Goal: Find contact information: Obtain details needed to contact an individual or organization

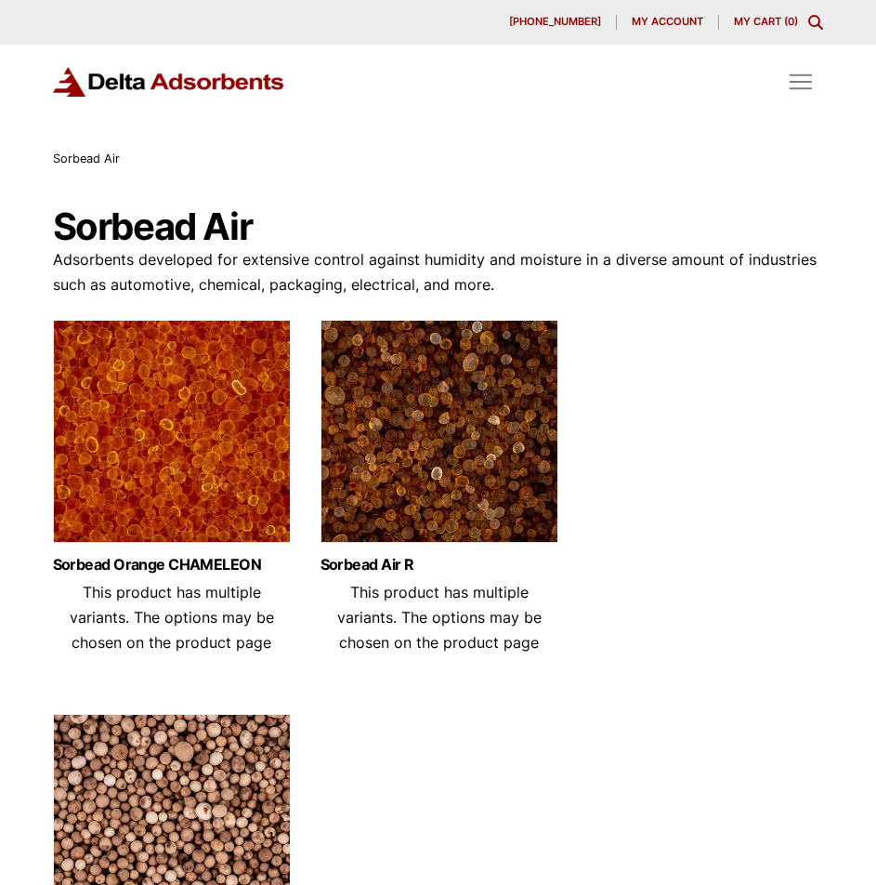
click at [798, 87] on span "Toggle Off Canvas Content" at bounding box center [801, 82] width 22 height 16
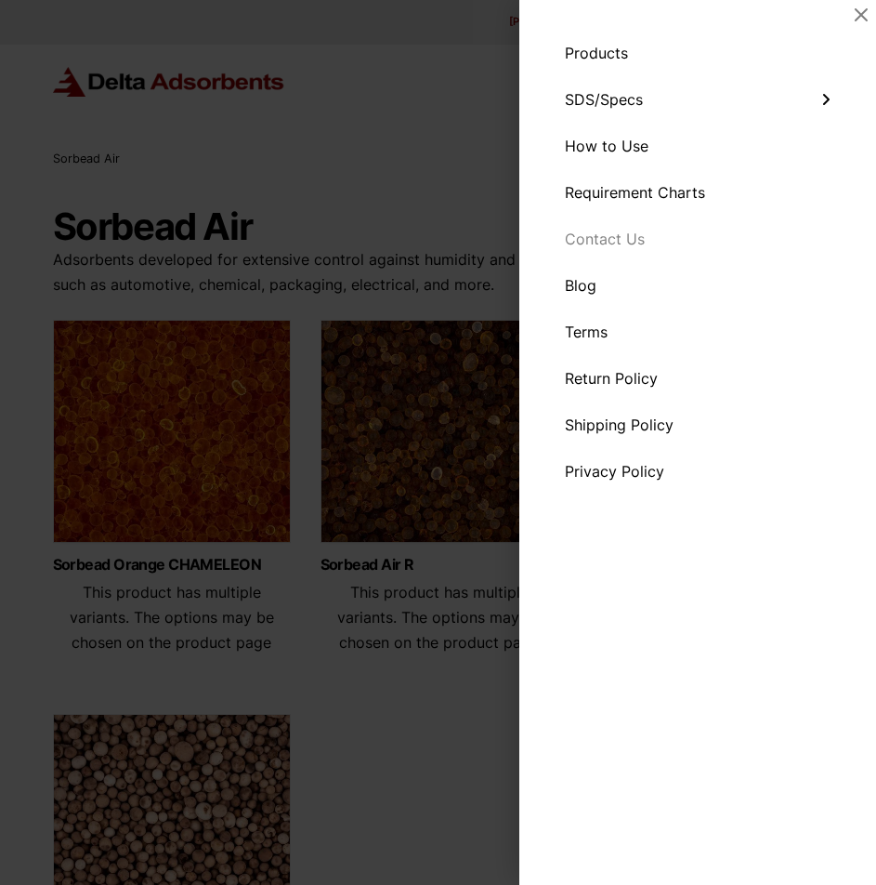
click at [589, 232] on span "Contact Us" at bounding box center [605, 238] width 80 height 15
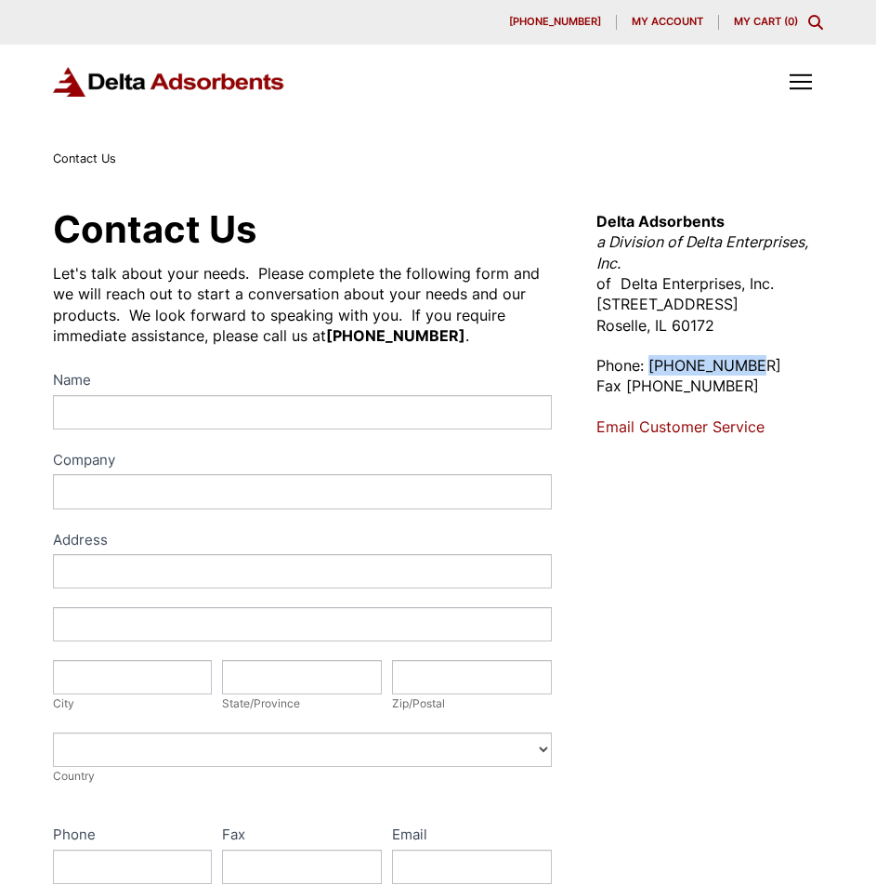
drag, startPoint x: 652, startPoint y: 364, endPoint x: 761, endPoint y: 371, distance: 109.9
click at [761, 371] on p "Phone: [PHONE_NUMBER] Fax [PHONE_NUMBER]" at bounding box center [711, 376] width 228 height 42
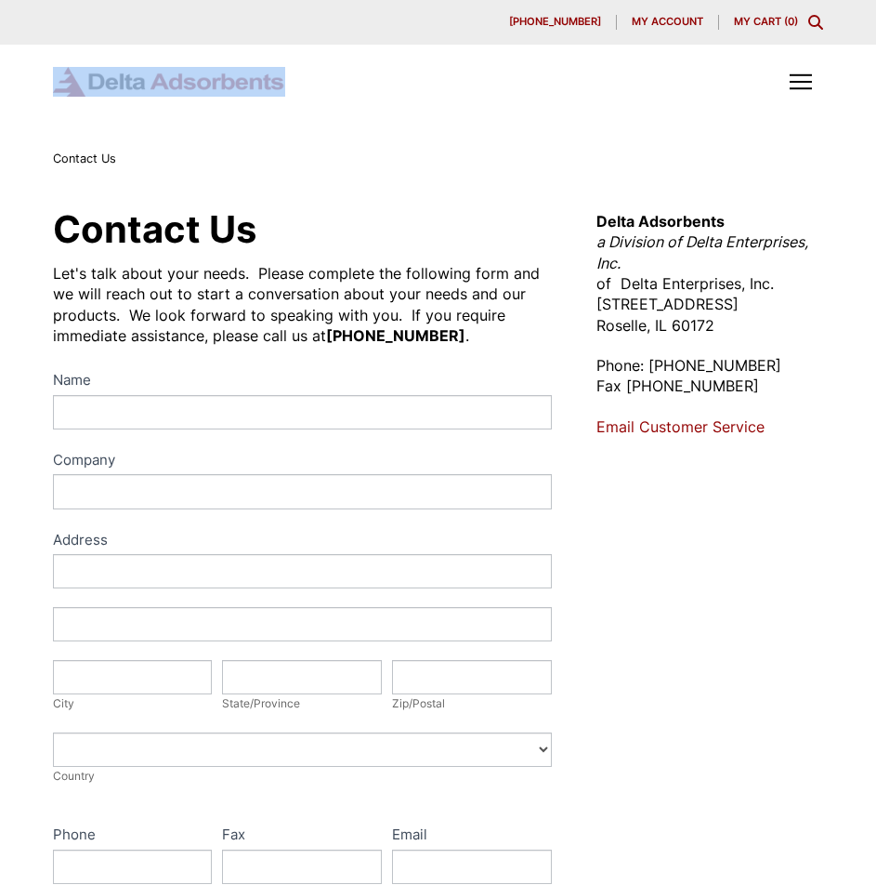
drag, startPoint x: 335, startPoint y: 92, endPoint x: 110, endPoint y: 96, distance: 224.9
click at [110, 96] on div "Products SDS & SPECS How to Use Requirement Charts Contact Us" at bounding box center [438, 81] width 771 height 45
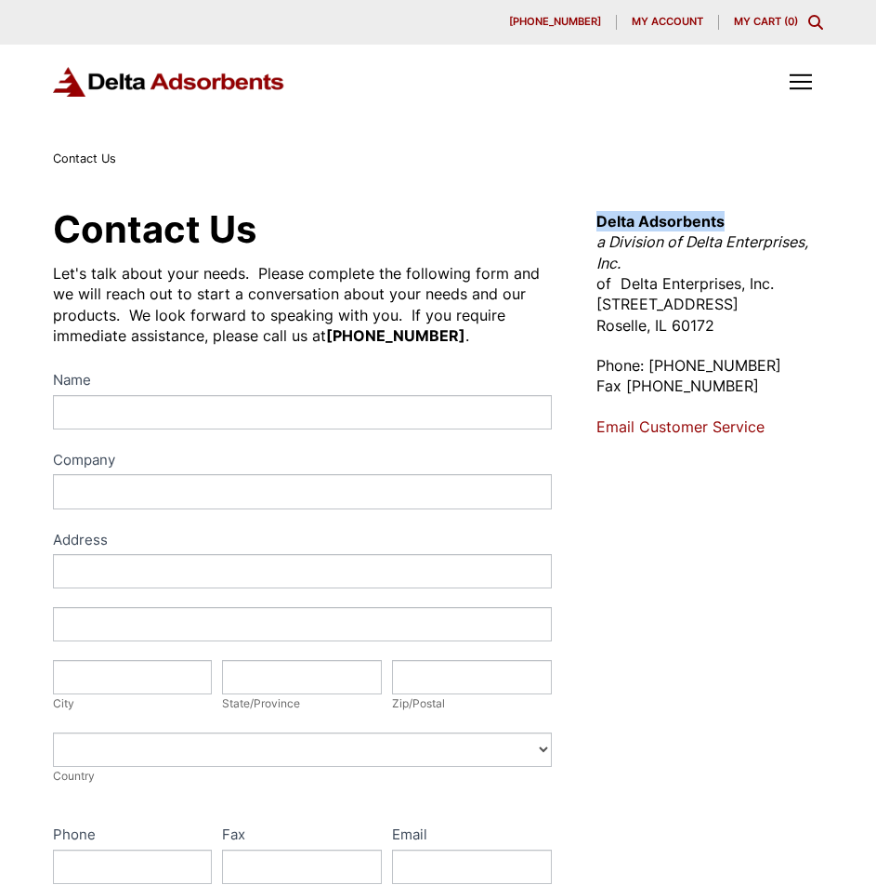
drag, startPoint x: 746, startPoint y: 219, endPoint x: 594, endPoint y: 218, distance: 152.4
click at [594, 218] on div "Contact Us Let's talk about your needs. Please complete the following form and …" at bounding box center [439, 691] width 816 height 974
copy strong "Delta Adsorbents"
click at [809, 86] on span "Toggle Off Canvas Content" at bounding box center [801, 82] width 22 height 16
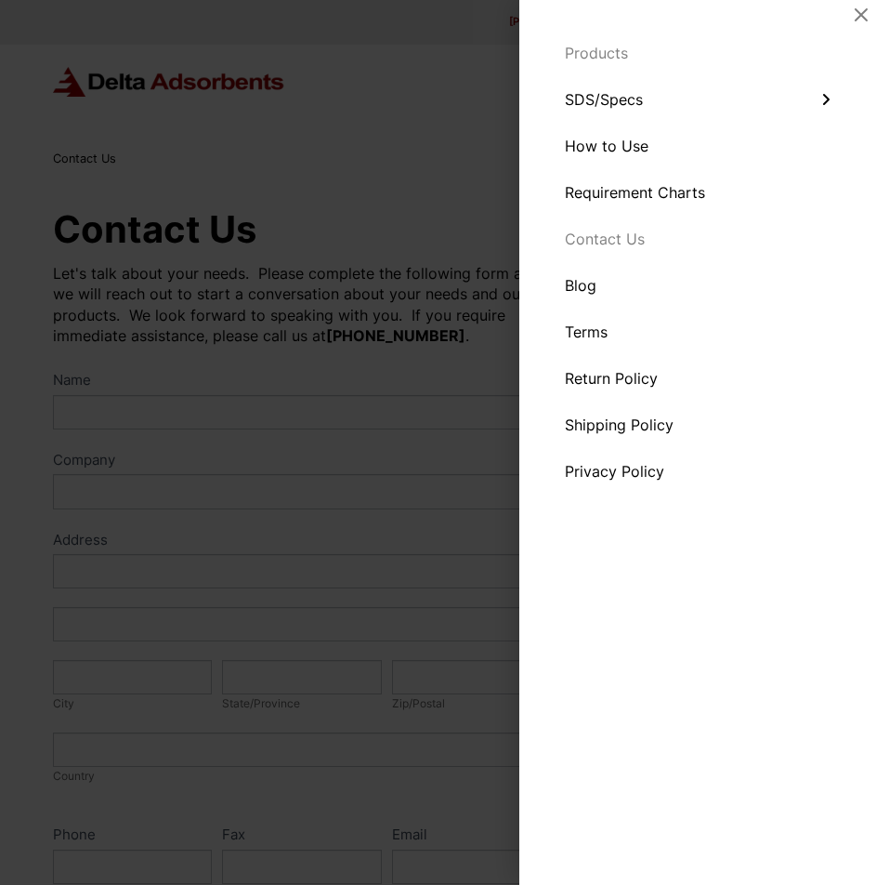
click at [599, 56] on span "Products" at bounding box center [596, 53] width 63 height 15
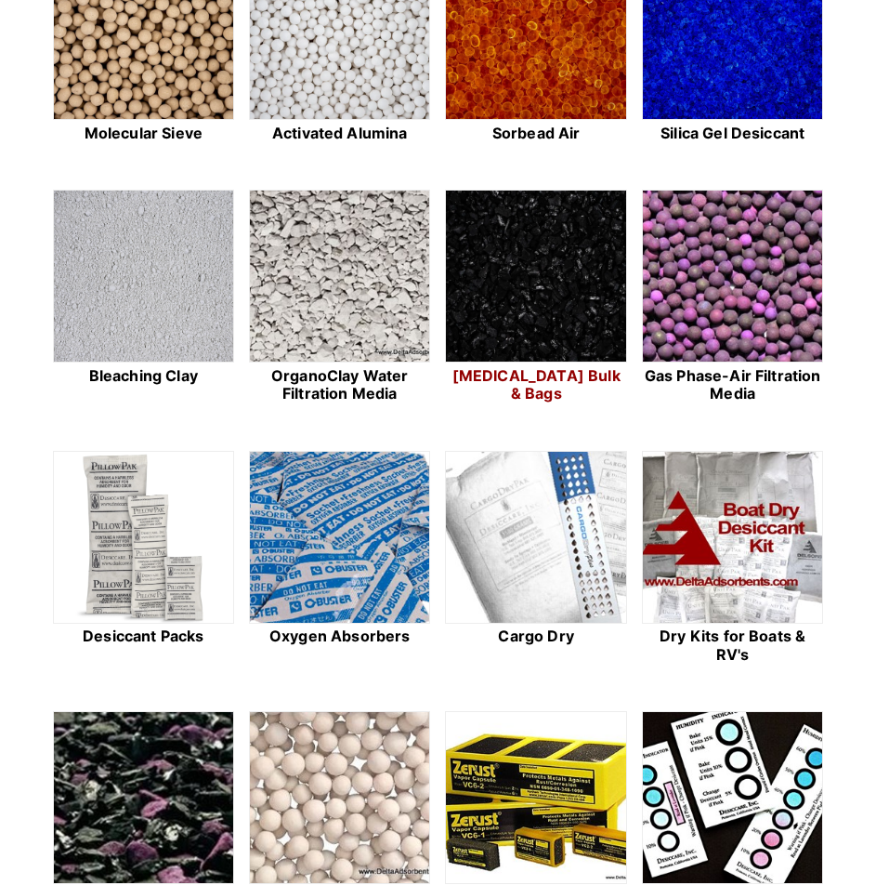
scroll to position [558, 0]
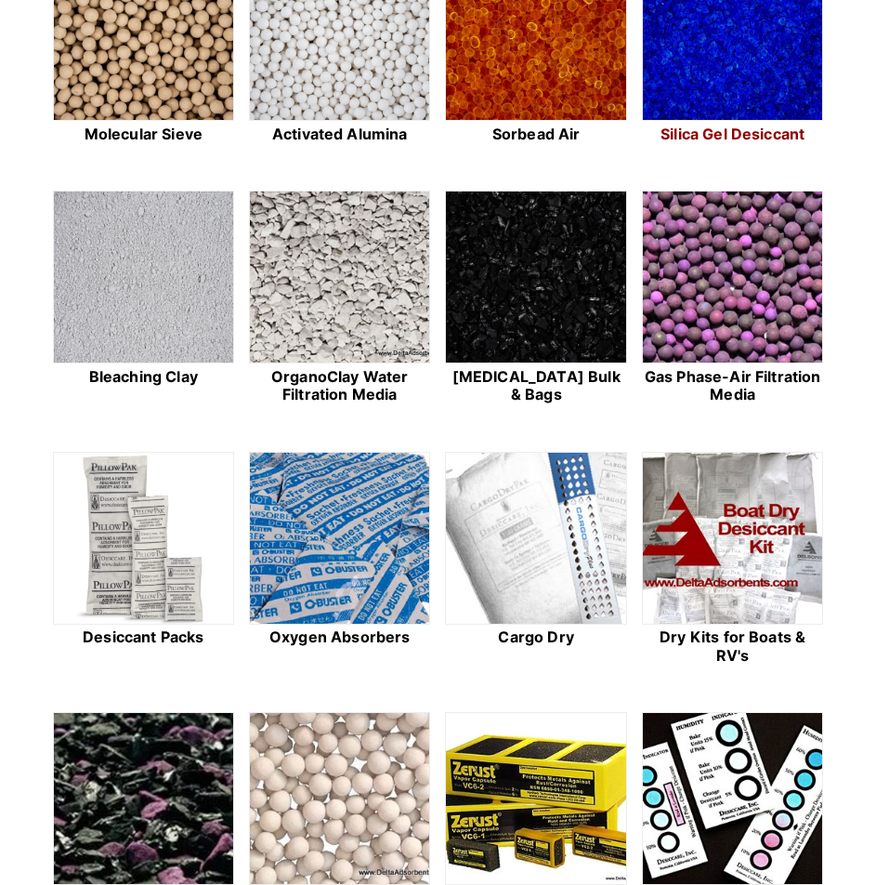
click at [708, 101] on img at bounding box center [732, 35] width 179 height 173
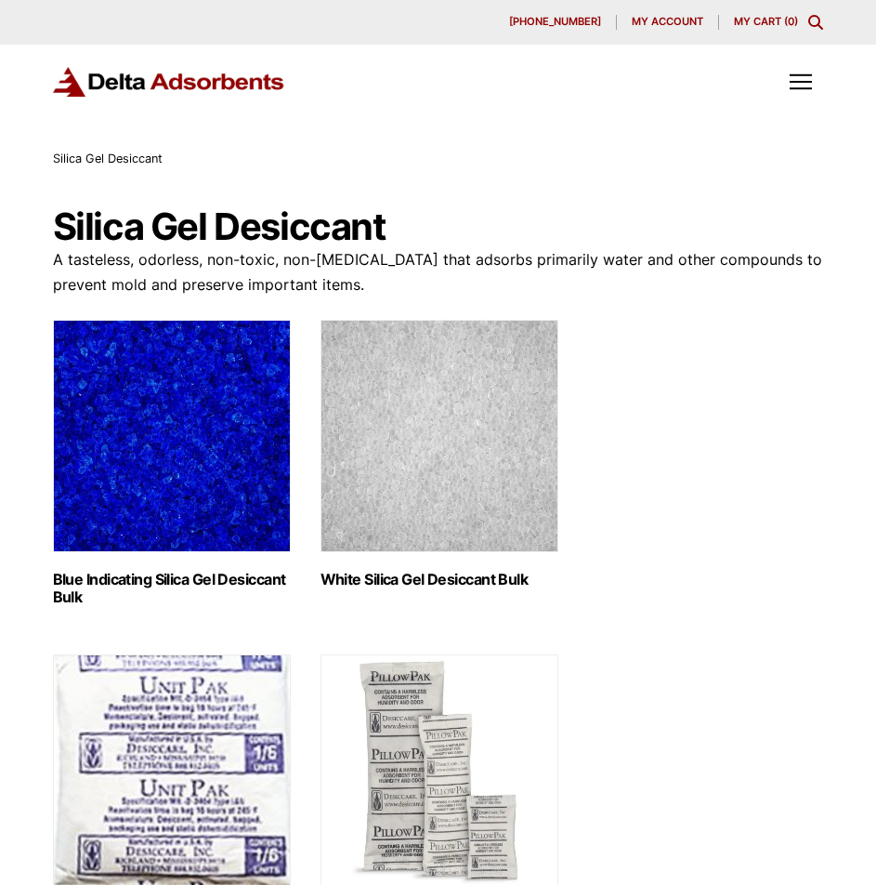
click at [502, 467] on img "Visit product category White Silica Gel Desiccant Bulk" at bounding box center [440, 436] width 238 height 232
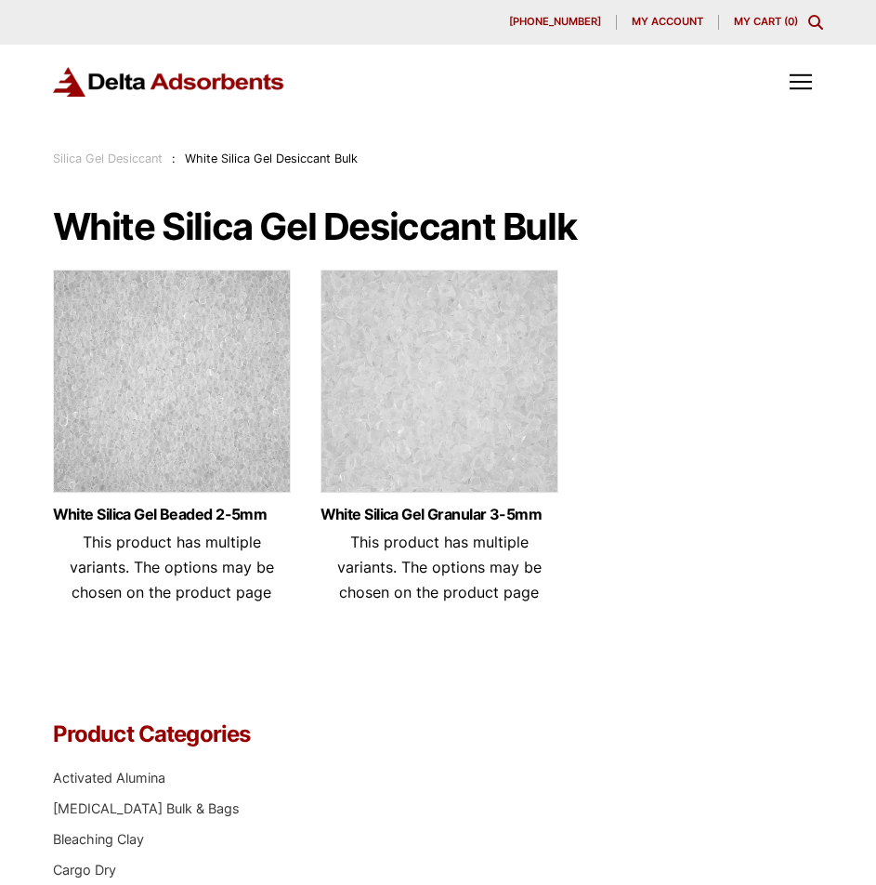
click at [216, 429] on img at bounding box center [172, 386] width 238 height 232
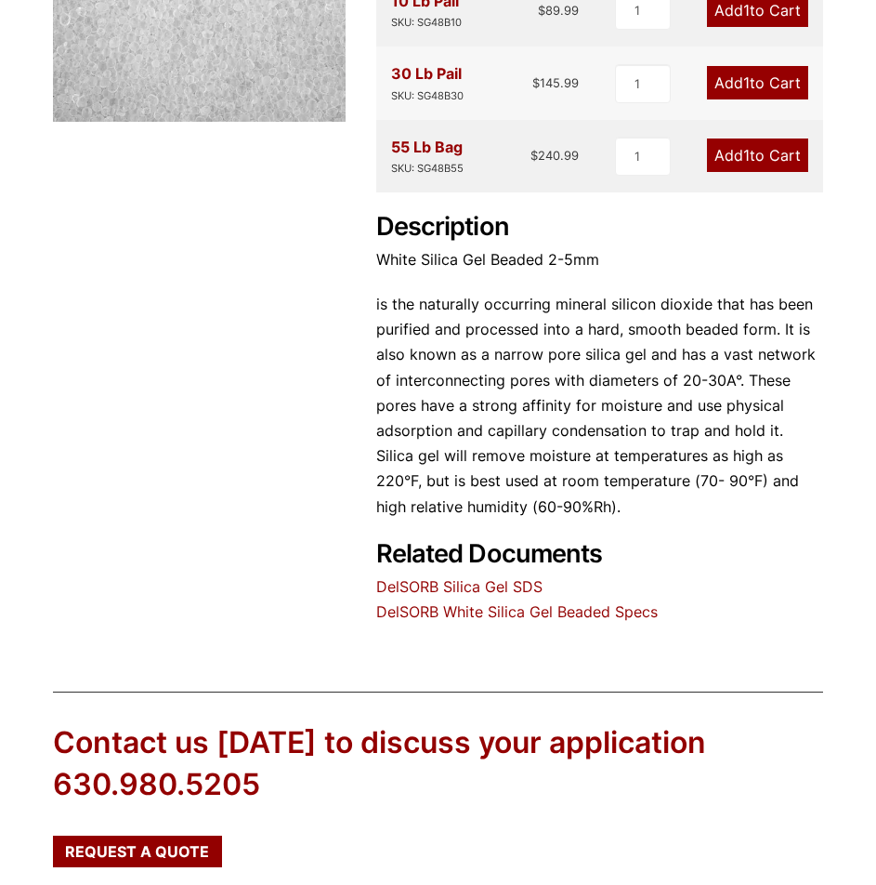
scroll to position [465, 0]
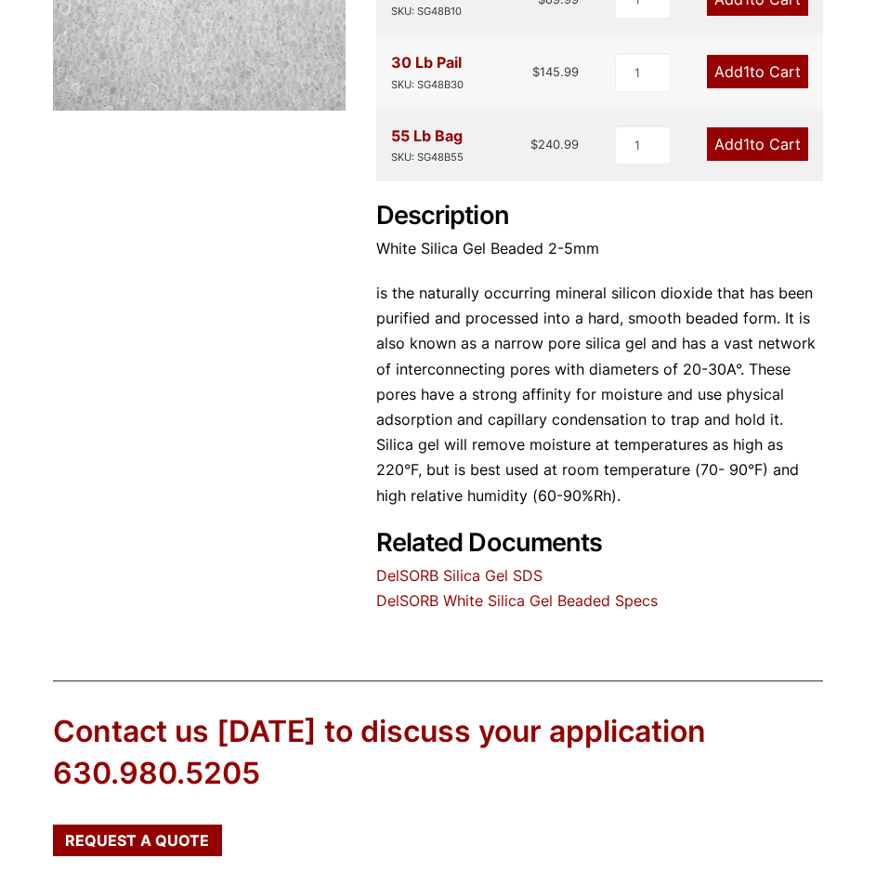
click at [586, 599] on link "DelSORB White Silica Gel Beaded Specs" at bounding box center [517, 600] width 282 height 19
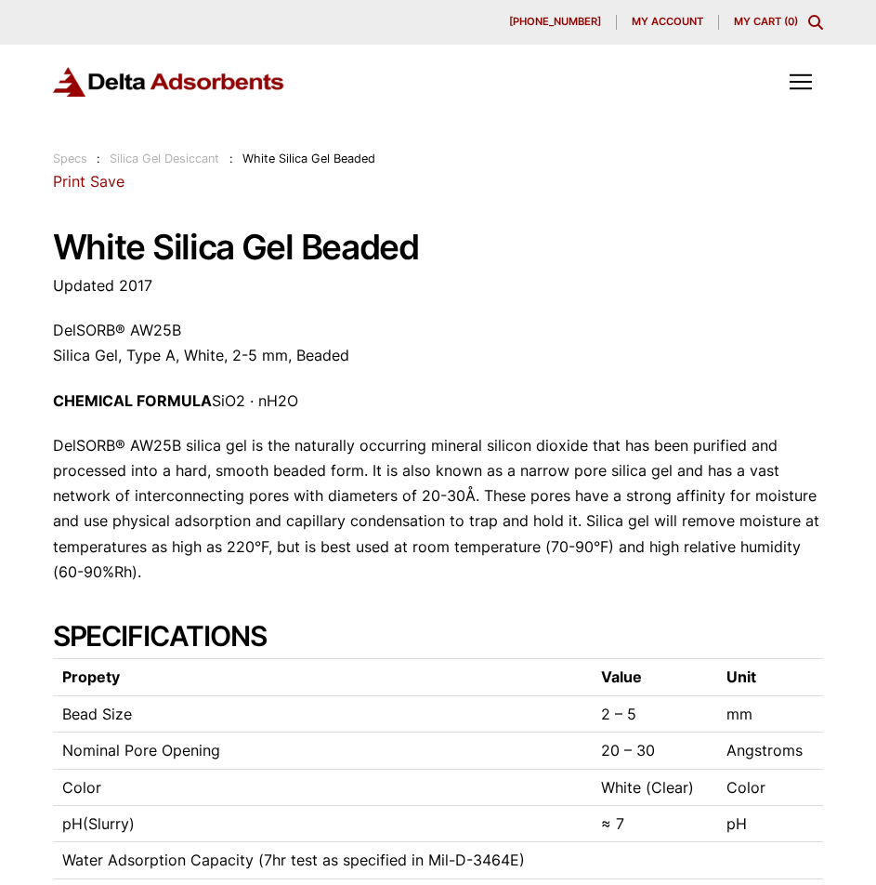
click at [826, 87] on div "Products SDS & SPECS How to Use Requirement Charts Contact Us" at bounding box center [438, 97] width 876 height 104
click at [802, 83] on span "Toggle Off Canvas Content" at bounding box center [801, 82] width 22 height 16
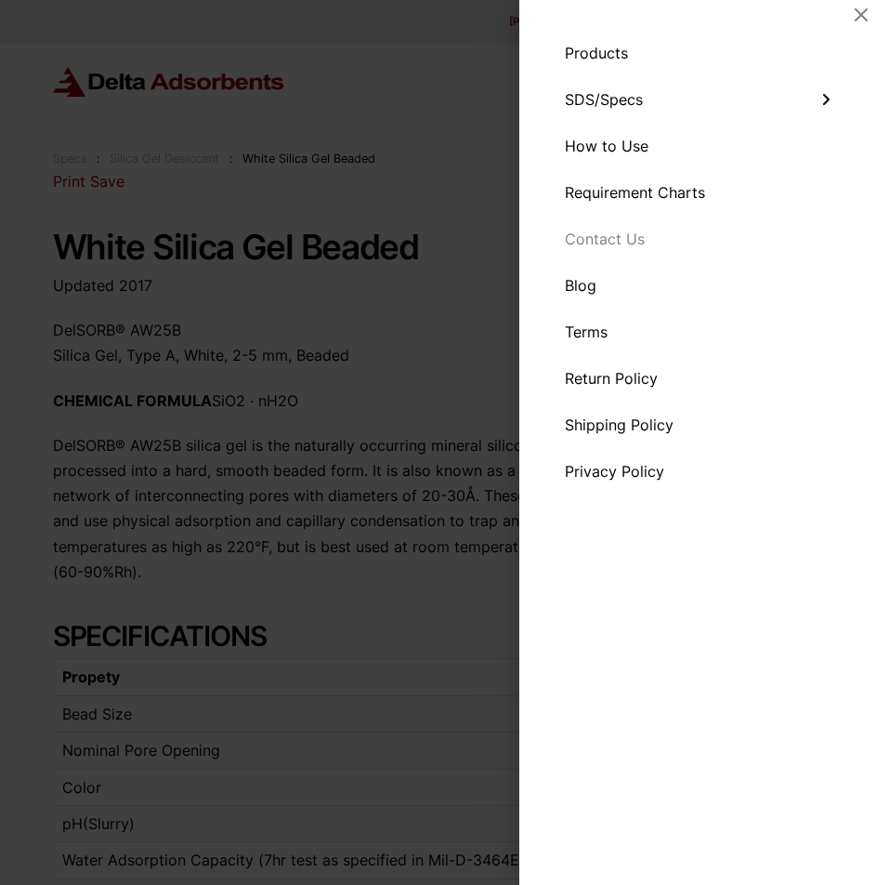
click at [604, 240] on span "Contact Us" at bounding box center [605, 238] width 80 height 15
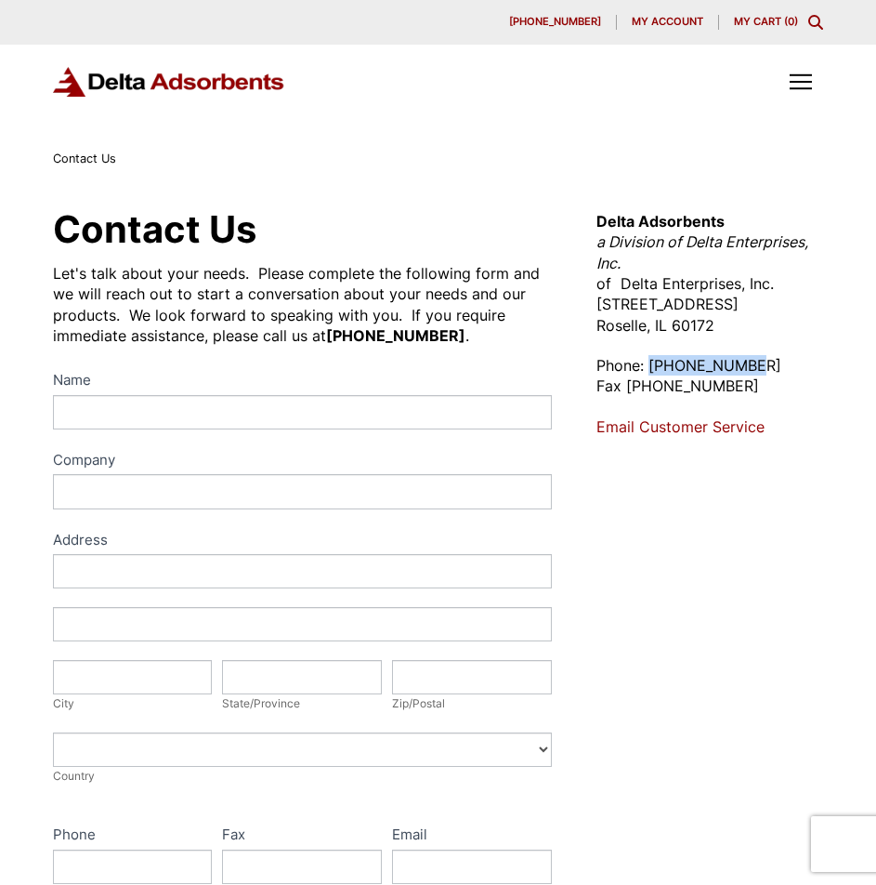
drag, startPoint x: 770, startPoint y: 356, endPoint x: 651, endPoint y: 369, distance: 120.6
click at [651, 369] on p "Phone: 630-980-5205 Fax 630-980-5286" at bounding box center [711, 376] width 228 height 42
copy p "[PHONE_NUMBER]"
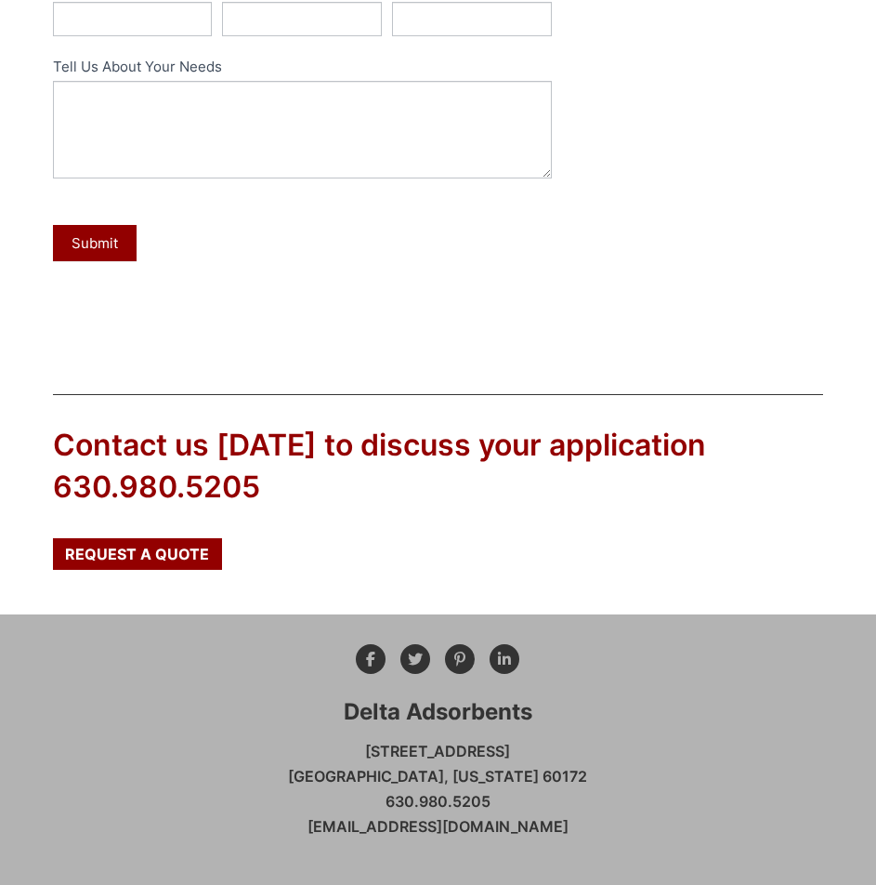
scroll to position [914, 0]
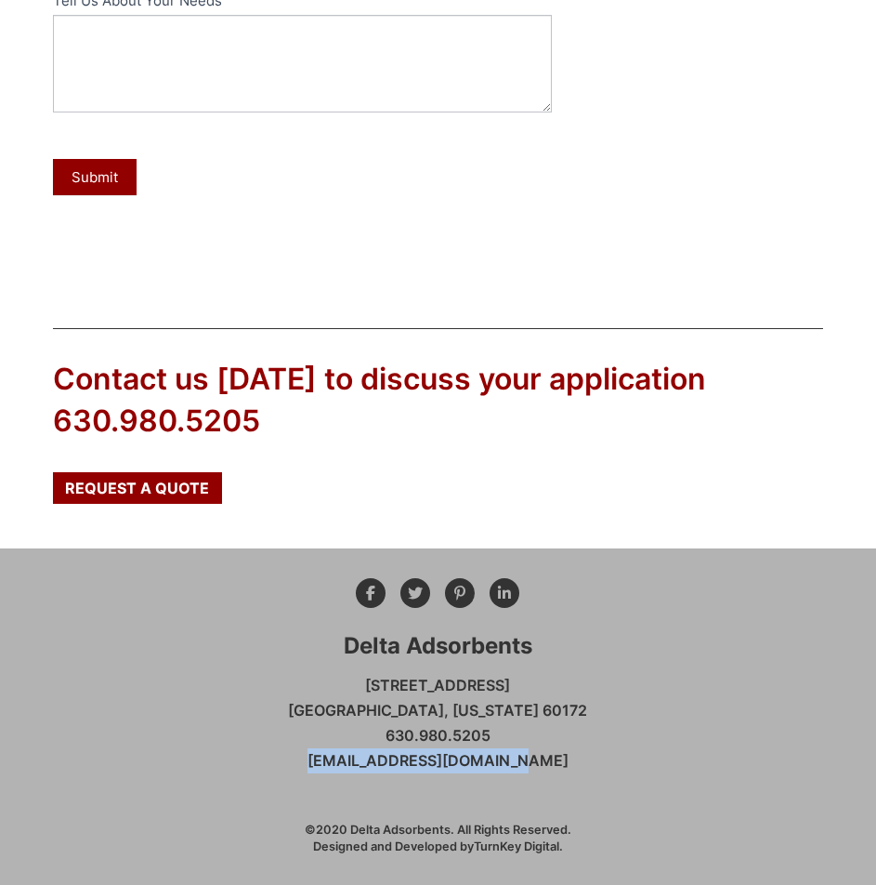
drag, startPoint x: 331, startPoint y: 764, endPoint x: 536, endPoint y: 757, distance: 205.5
click at [535, 757] on div "Delta Adsorbents 28 Congress Circle W. Roselle, Illinois 60172 630.980.5205 inf…" at bounding box center [438, 716] width 771 height 276
copy link "[EMAIL_ADDRESS][DOMAIN_NAME]"
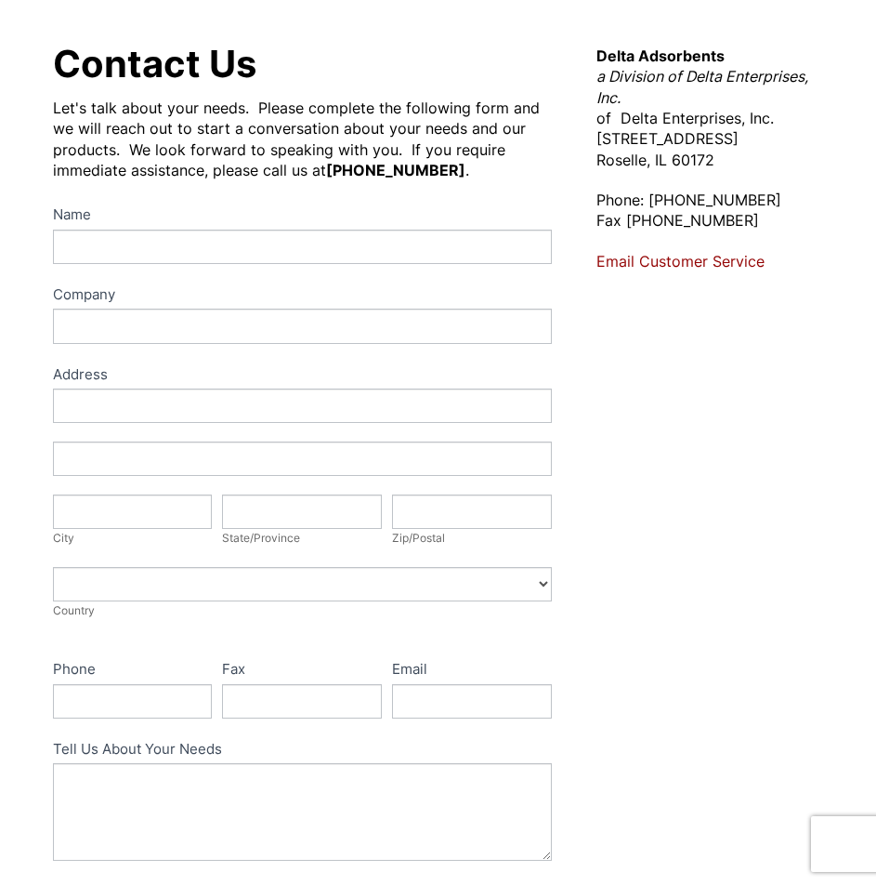
scroll to position [0, 0]
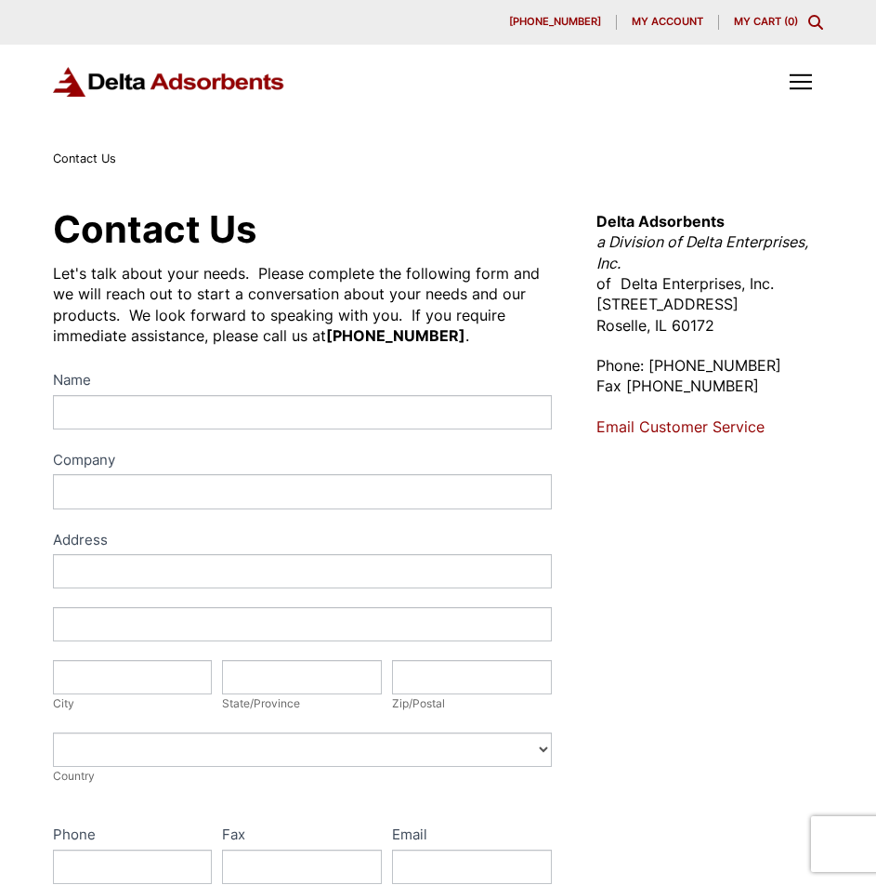
click at [807, 77] on span "Toggle Off Canvas Content" at bounding box center [801, 82] width 22 height 16
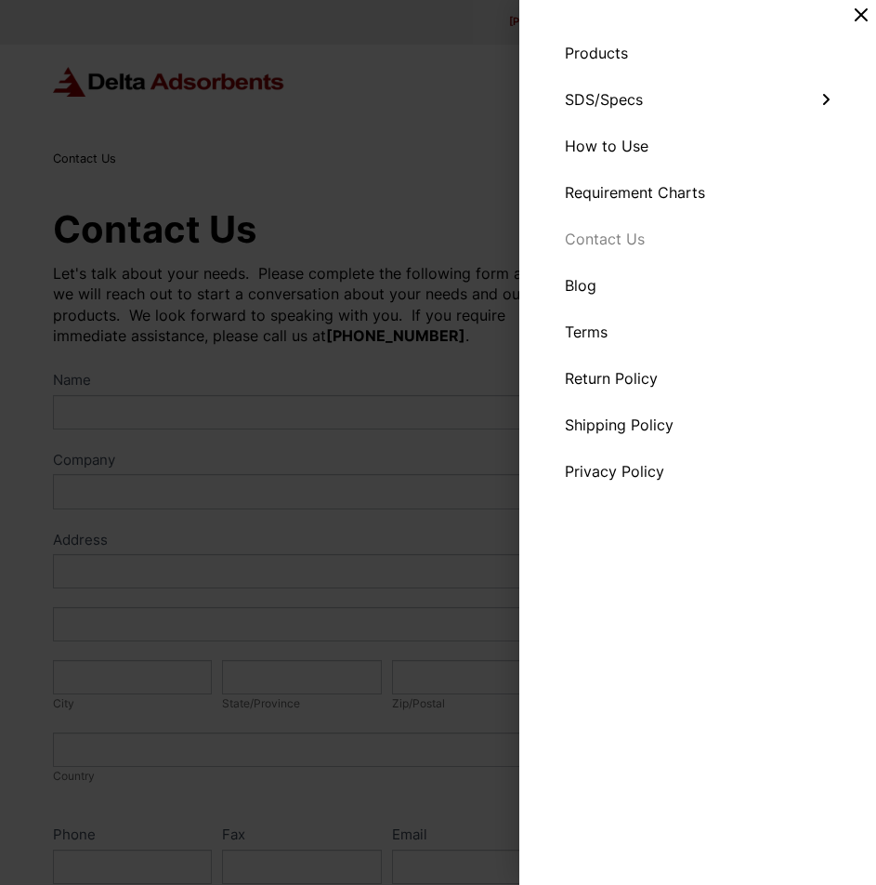
click at [861, 18] on icon "Close Off Canvas Content" at bounding box center [861, 14] width 15 height 15
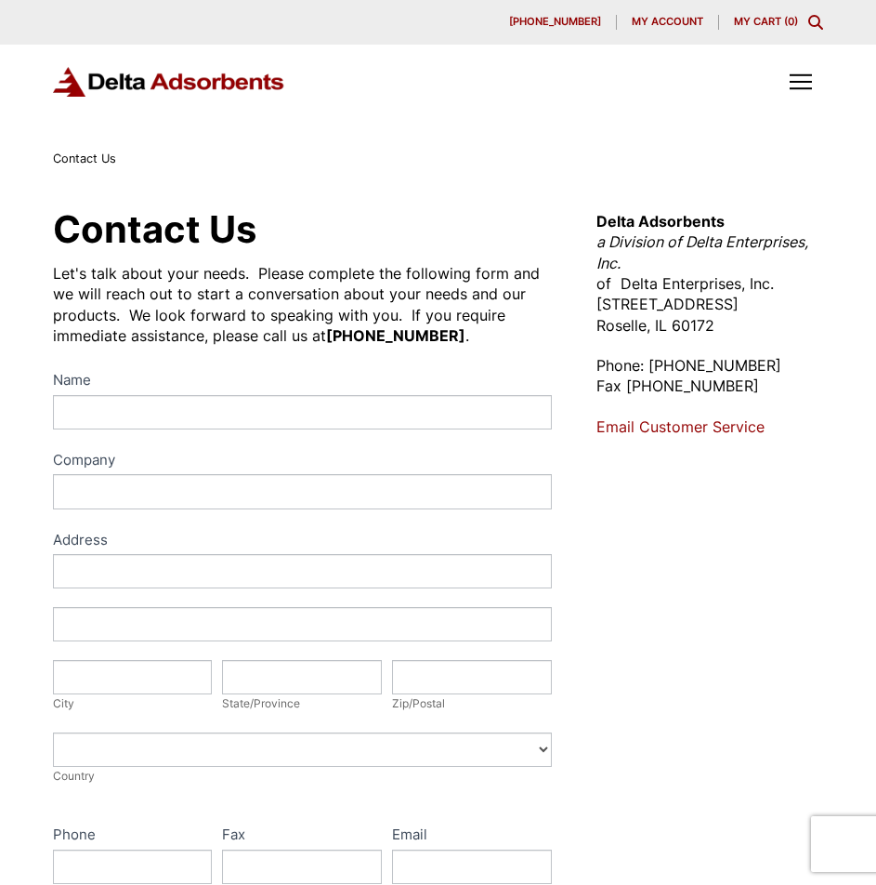
click at [270, 80] on img at bounding box center [169, 82] width 232 height 31
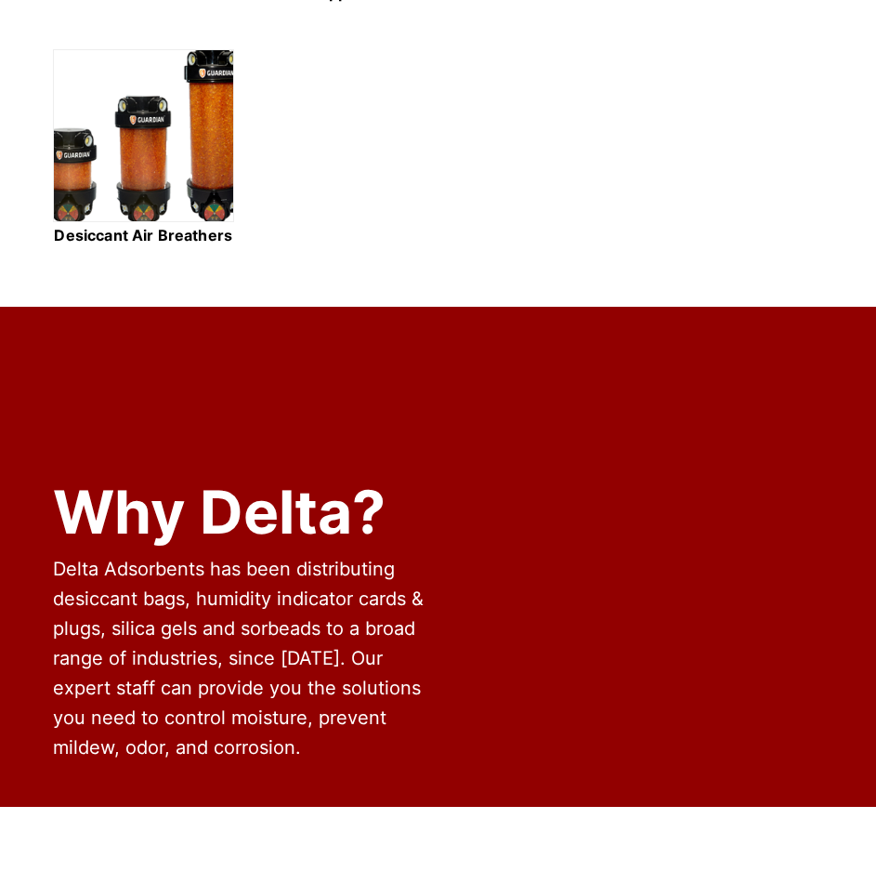
scroll to position [1859, 0]
